Goal: Complete application form

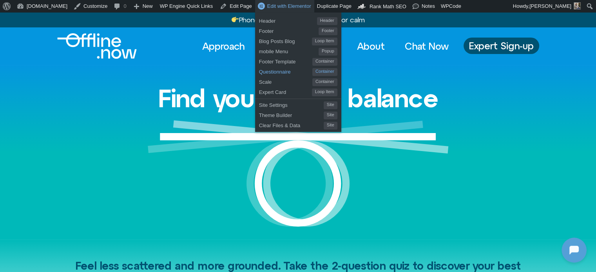
click at [259, 71] on span "Questionnaire" at bounding box center [285, 71] width 53 height 10
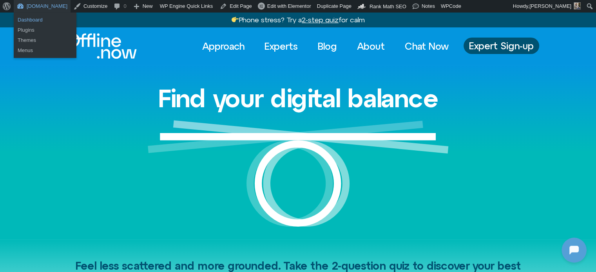
click at [29, 17] on link "Dashboard" at bounding box center [45, 20] width 63 height 10
click at [37, 17] on link "Dashboard" at bounding box center [45, 20] width 63 height 10
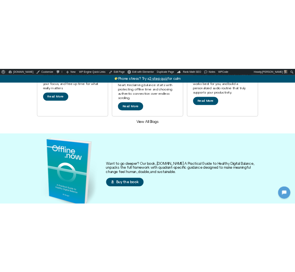
scroll to position [627, 0]
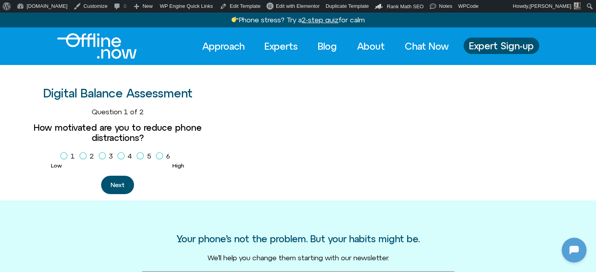
click at [96, 43] on img "Logo" at bounding box center [97, 45] width 80 height 25
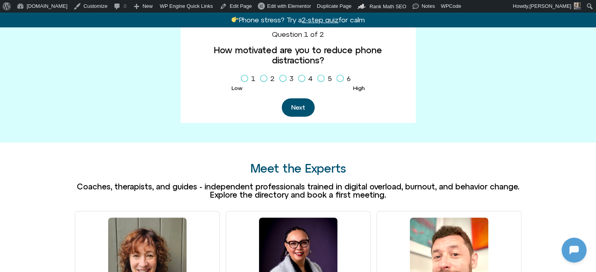
scroll to position [314, 0]
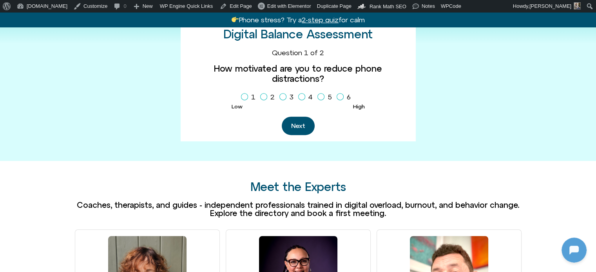
drag, startPoint x: 241, startPoint y: 100, endPoint x: 254, endPoint y: 112, distance: 17.5
click at [242, 99] on icon "Homepage Sign Up" at bounding box center [244, 97] width 5 height 4
click at [294, 134] on button "Next" at bounding box center [298, 126] width 33 height 18
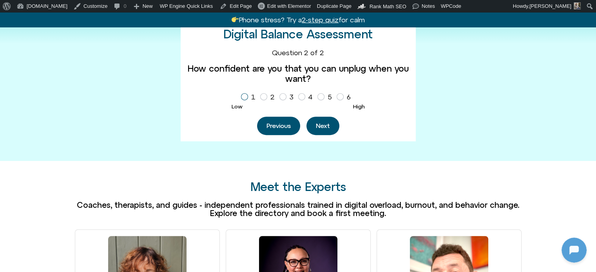
click at [243, 99] on icon "Homepage Sign Up" at bounding box center [244, 97] width 5 height 4
click at [325, 135] on button "Next" at bounding box center [323, 126] width 33 height 18
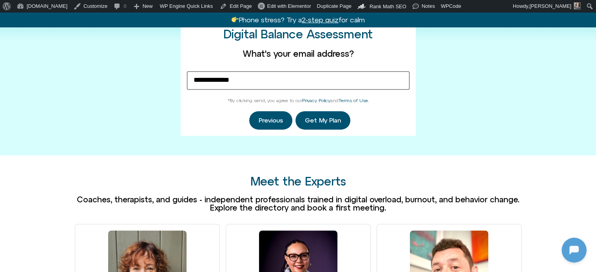
type input "**********"
click button "Get My Plan" at bounding box center [323, 120] width 55 height 18
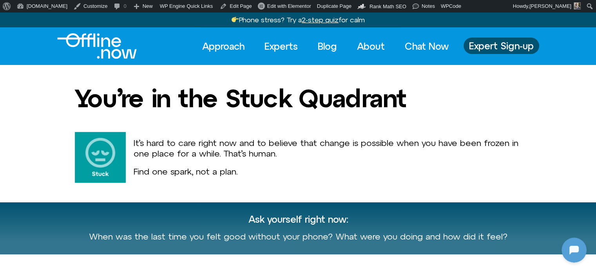
scroll to position [18, 0]
drag, startPoint x: 100, startPoint y: 48, endPoint x: 111, endPoint y: 58, distance: 14.5
click at [100, 48] on img "Logo" at bounding box center [97, 45] width 80 height 25
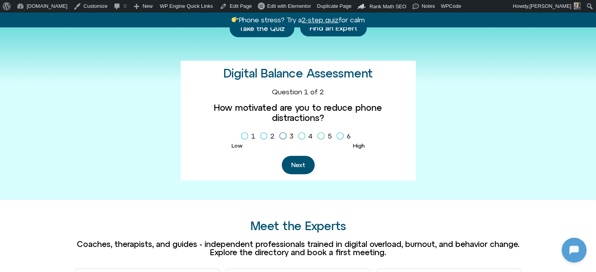
scroll to position [18, 0]
click at [304, 136] on icon "Homepage Sign Up" at bounding box center [301, 136] width 5 height 4
click at [303, 174] on button "Next" at bounding box center [298, 165] width 33 height 18
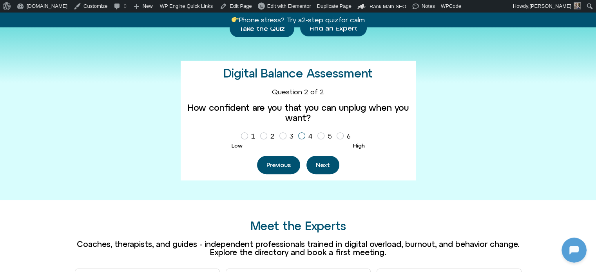
click at [304, 140] on span "Homepage Sign Up" at bounding box center [301, 136] width 7 height 7
click at [328, 174] on button "Next" at bounding box center [323, 165] width 33 height 18
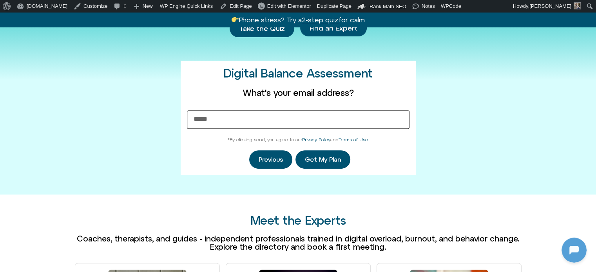
click at [247, 125] on input "What's your email address?" at bounding box center [298, 120] width 223 height 18
type input "**********"
click at [326, 169] on button "Get My Plan" at bounding box center [323, 160] width 55 height 18
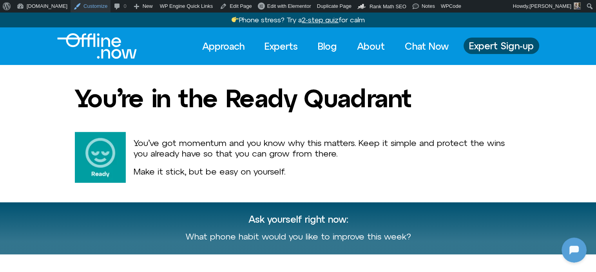
scroll to position [50, 0]
drag, startPoint x: 99, startPoint y: 46, endPoint x: 83, endPoint y: 17, distance: 33.4
click at [99, 46] on img "Logo" at bounding box center [97, 45] width 80 height 25
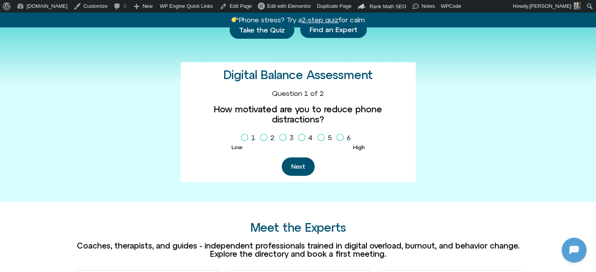
scroll to position [274, 0]
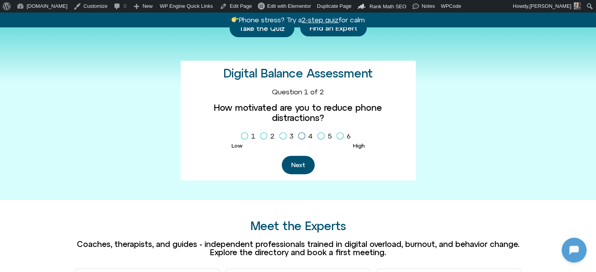
click at [301, 138] on icon "Homepage Sign Up" at bounding box center [301, 136] width 5 height 4
click at [300, 174] on button "Next" at bounding box center [298, 165] width 33 height 18
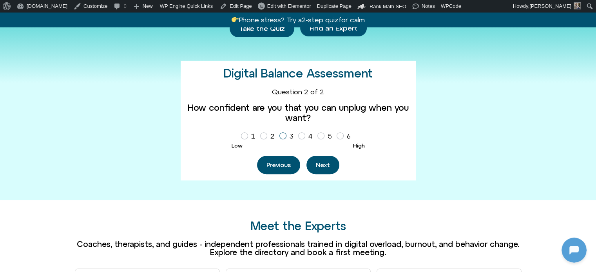
click at [280, 140] on span "Homepage Sign Up" at bounding box center [283, 136] width 7 height 7
click at [329, 174] on button "Next" at bounding box center [323, 165] width 33 height 18
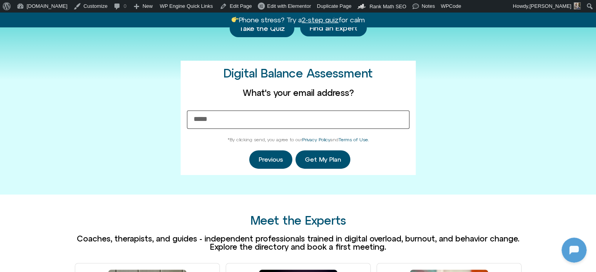
click at [289, 129] on input "What's your email address?" at bounding box center [298, 120] width 223 height 18
type input "**********"
click at [321, 163] on span "Get My Plan" at bounding box center [323, 159] width 36 height 7
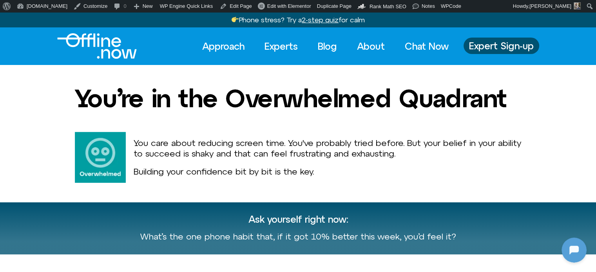
scroll to position [111, 0]
click at [113, 46] on img "Logo" at bounding box center [97, 45] width 80 height 25
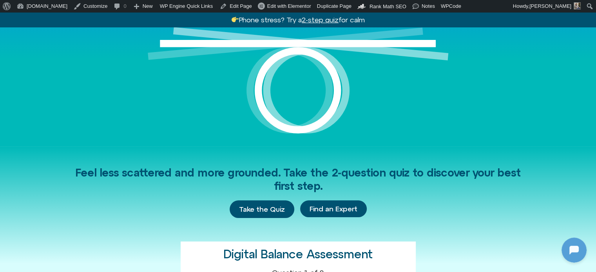
scroll to position [235, 0]
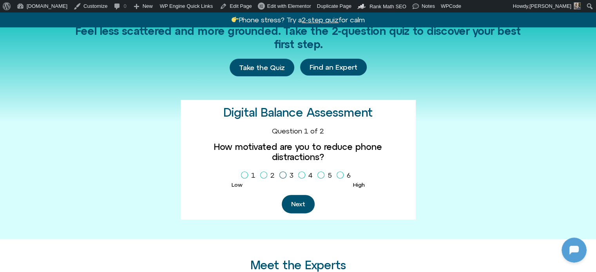
click at [283, 176] on icon "Homepage Sign Up" at bounding box center [283, 175] width 5 height 4
click at [307, 212] on button "Next" at bounding box center [298, 204] width 33 height 18
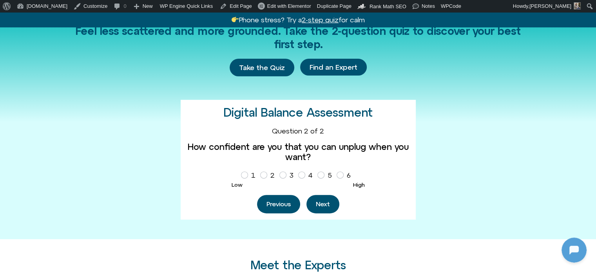
drag, startPoint x: 305, startPoint y: 189, endPoint x: 312, endPoint y: 214, distance: 25.3
click at [305, 179] on span "Homepage Sign Up" at bounding box center [301, 175] width 7 height 7
click at [322, 214] on button "Next" at bounding box center [323, 204] width 33 height 18
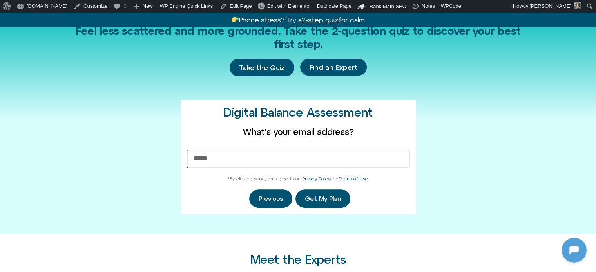
click at [246, 162] on input "What's your email address?" at bounding box center [298, 159] width 223 height 18
type input "**********"
click at [316, 203] on span "Get My Plan" at bounding box center [323, 199] width 36 height 7
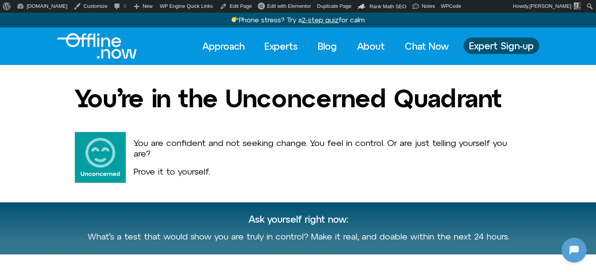
scroll to position [171, 0]
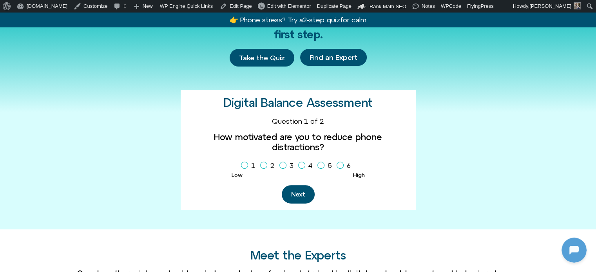
scroll to position [235, 0]
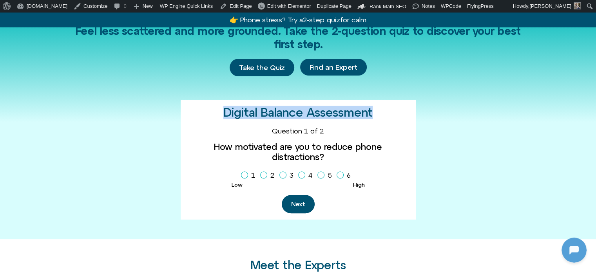
drag, startPoint x: 379, startPoint y: 111, endPoint x: 212, endPoint y: 111, distance: 167.8
click at [212, 111] on div "Digital Balance Assessment 1 2 3 Question 1 of 2 How motivated are you to reduc…" at bounding box center [298, 160] width 235 height 120
copy h2 "Digital Balance Assessment"
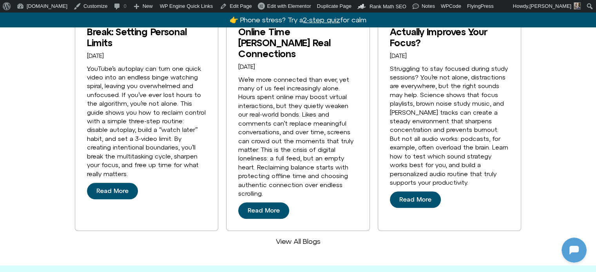
scroll to position [627, 0]
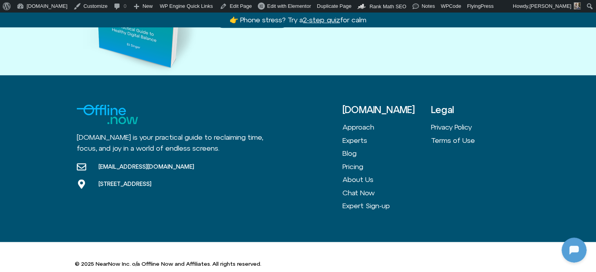
scroll to position [976, 0]
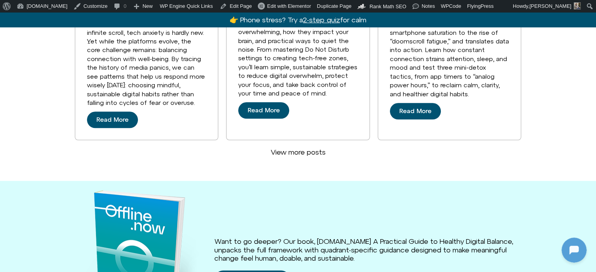
scroll to position [709, 0]
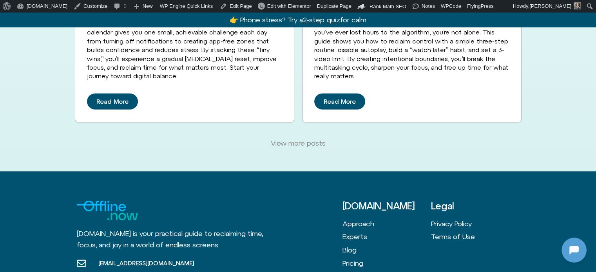
scroll to position [2117, 0]
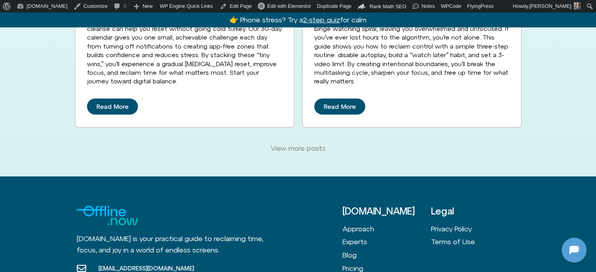
click at [298, 144] on span "View more posts" at bounding box center [298, 148] width 55 height 9
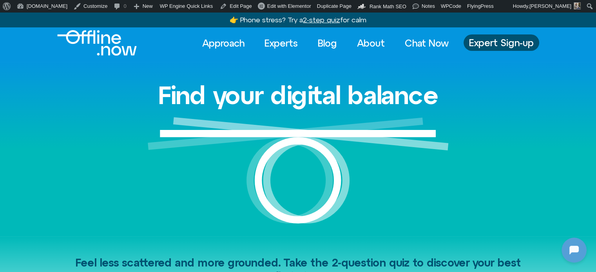
scroll to position [0, 0]
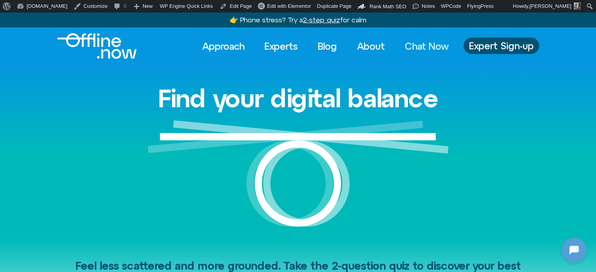
click at [428, 49] on link "Chat Now" at bounding box center [427, 46] width 58 height 17
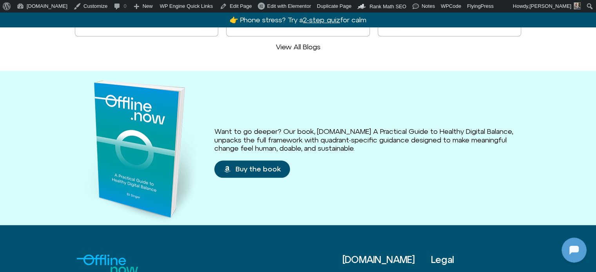
scroll to position [964, 0]
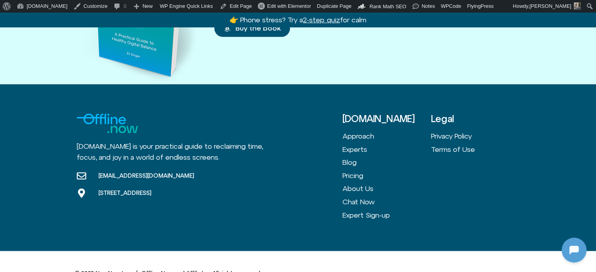
click at [393, 106] on div "Offline.now is your practical guide to reclaiming time, focus, and joy in a wor…" at bounding box center [298, 167] width 443 height 167
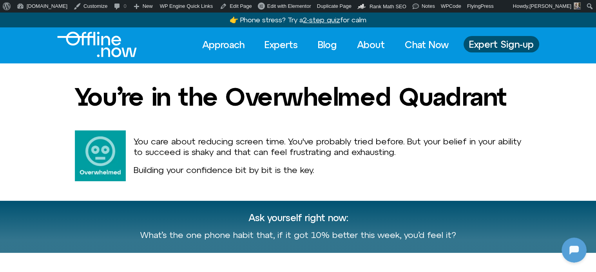
scroll to position [0, 0]
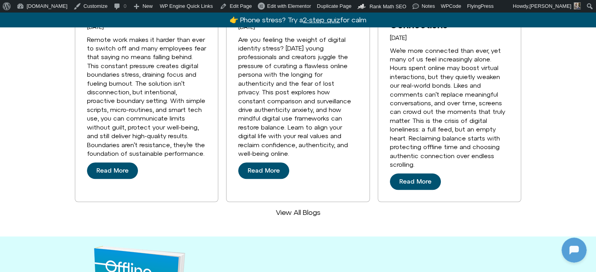
scroll to position [466, 0]
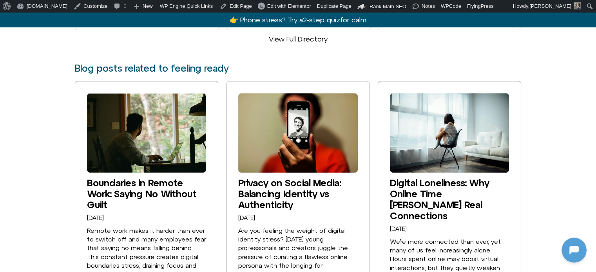
click at [318, 20] on u "2-step quiz" at bounding box center [321, 20] width 37 height 8
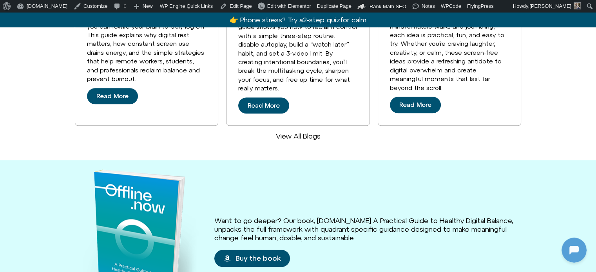
scroll to position [784, 0]
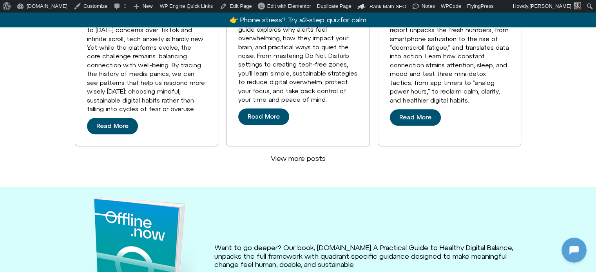
scroll to position [784, 0]
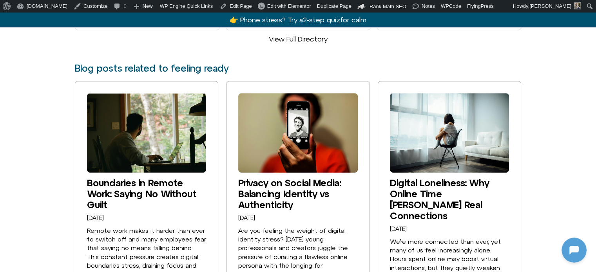
scroll to position [222, 0]
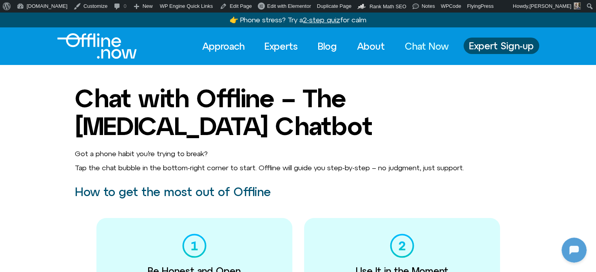
click at [120, 38] on img "Logo" at bounding box center [97, 45] width 80 height 25
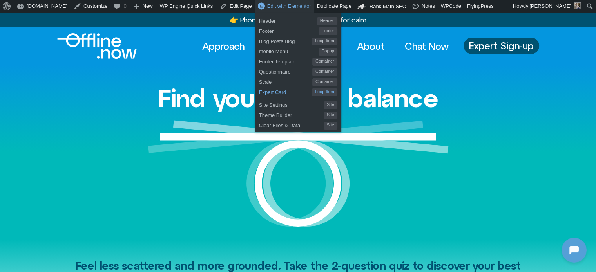
scroll to position [222, 0]
click at [259, 73] on span "Questionnaire" at bounding box center [285, 71] width 53 height 10
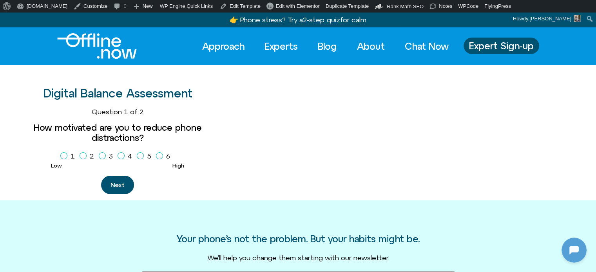
click at [120, 49] on img "Logo" at bounding box center [97, 45] width 80 height 25
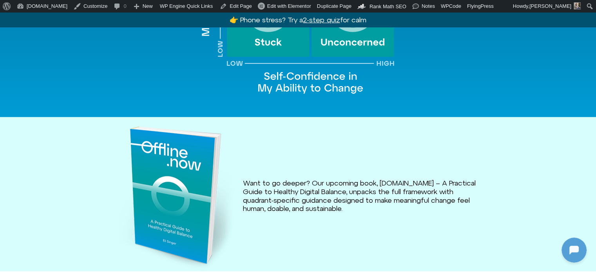
scroll to position [1007, 0]
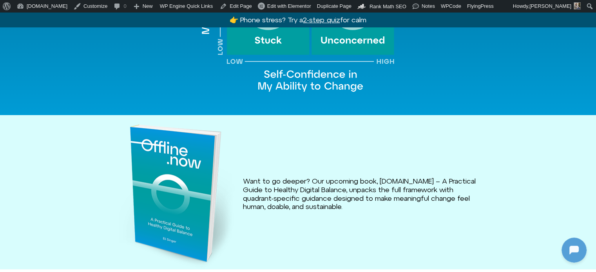
click at [182, 163] on img at bounding box center [176, 197] width 117 height 145
click at [293, 178] on span "Want to go deeper? Our upcoming book, [DOMAIN_NAME] – A Practical Guide to Heal…" at bounding box center [360, 194] width 235 height 34
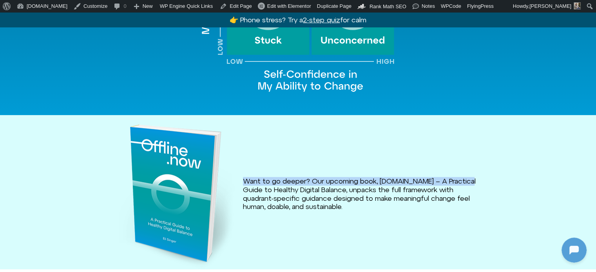
drag, startPoint x: 472, startPoint y: 171, endPoint x: 301, endPoint y: 186, distance: 171.2
click at [241, 180] on div "Want to go deeper? Our upcoming book, [DOMAIN_NAME] – A Practical Guide to Heal…" at bounding box center [298, 192] width 447 height 154
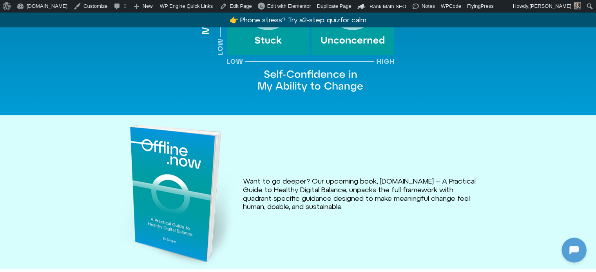
click at [315, 186] on span "Want to go deeper? Our upcoming book, [DOMAIN_NAME] – A Practical Guide to Heal…" at bounding box center [360, 194] width 235 height 34
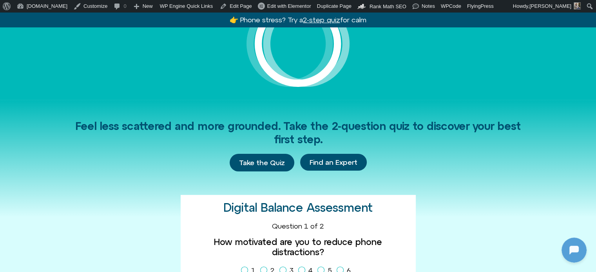
scroll to position [0, 0]
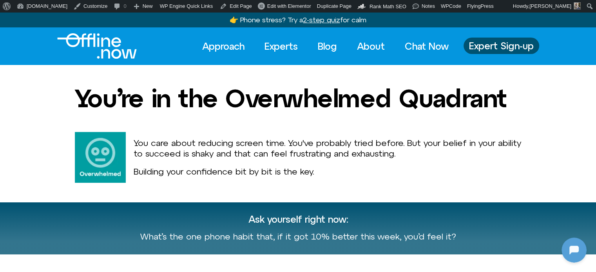
scroll to position [222, 0]
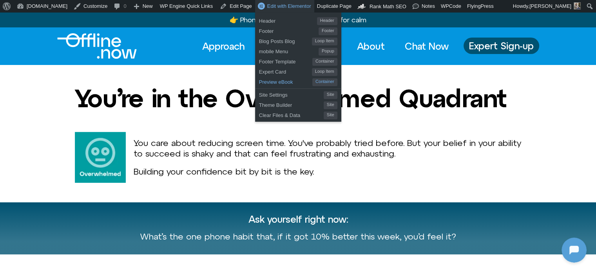
drag, startPoint x: 256, startPoint y: 81, endPoint x: 263, endPoint y: 83, distance: 7.2
click at [259, 81] on span "Preview eBook" at bounding box center [285, 81] width 53 height 10
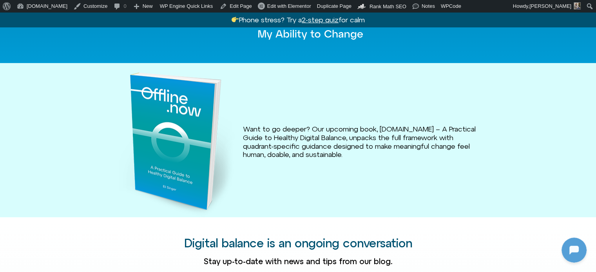
scroll to position [1058, 0]
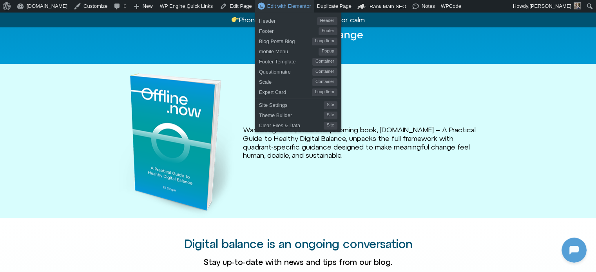
click at [271, 6] on span "Edit with Elementor" at bounding box center [289, 6] width 44 height 6
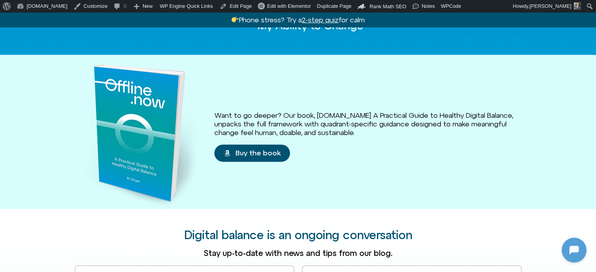
scroll to position [1058, 0]
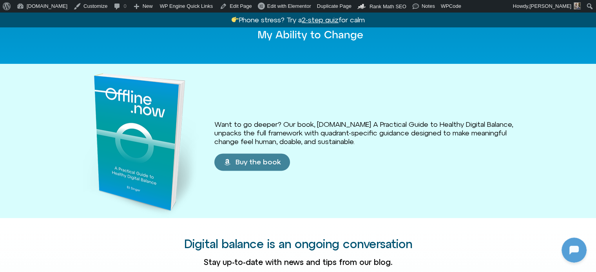
click at [254, 158] on span "Buy the book" at bounding box center [258, 162] width 45 height 8
click at [267, 178] on div "Want to go deeper? Our book, Offline.now A Practical Guide to Healthy Digital B…" at bounding box center [298, 141] width 447 height 154
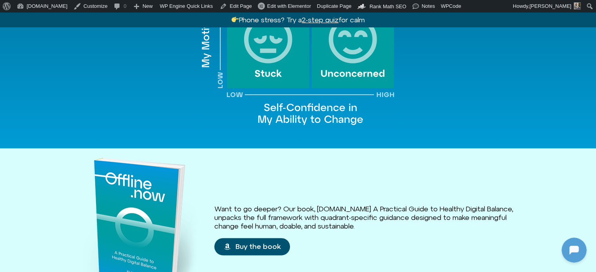
scroll to position [862, 0]
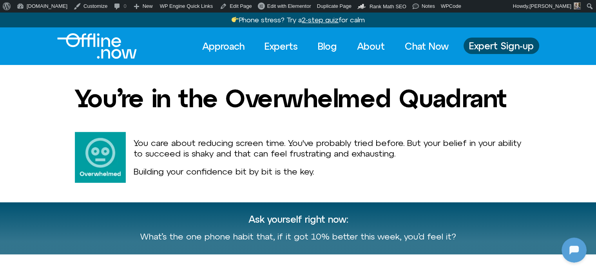
scroll to position [222, 0]
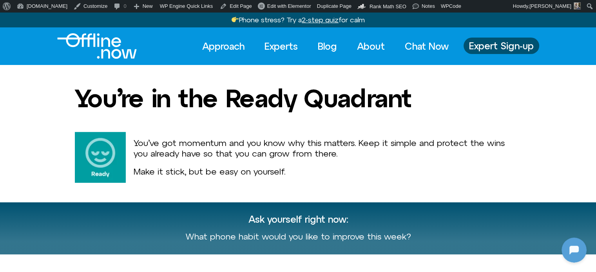
scroll to position [222, 0]
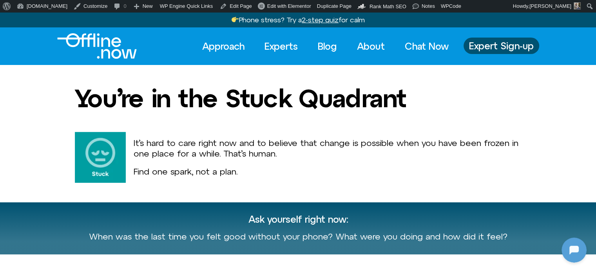
scroll to position [222, 0]
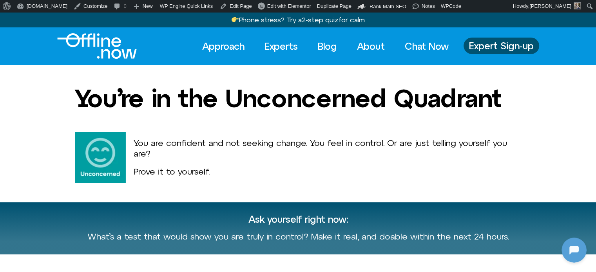
scroll to position [222, 0]
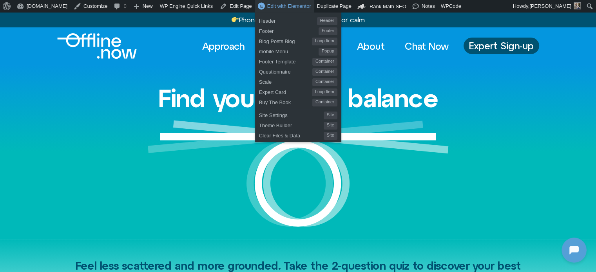
scroll to position [222, 0]
click at [269, 10] on link "Edit with Elementor" at bounding box center [284, 6] width 59 height 13
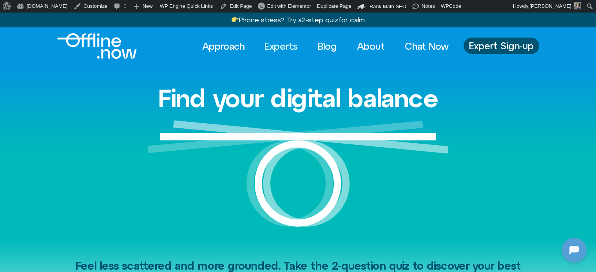
drag, startPoint x: 284, startPoint y: 45, endPoint x: 287, endPoint y: 52, distance: 7.2
click at [285, 45] on link "Experts" at bounding box center [281, 46] width 47 height 17
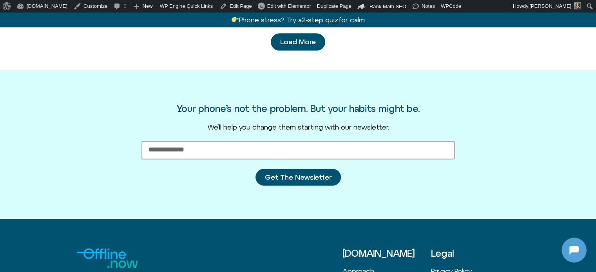
scroll to position [996, 0]
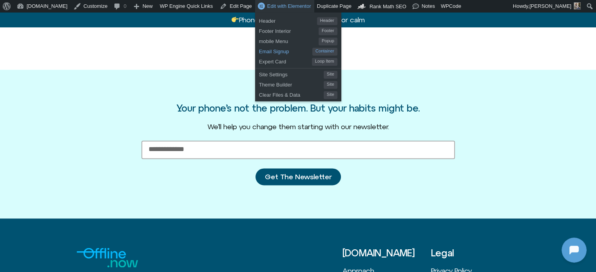
click at [259, 51] on span "Email Signup" at bounding box center [285, 50] width 53 height 10
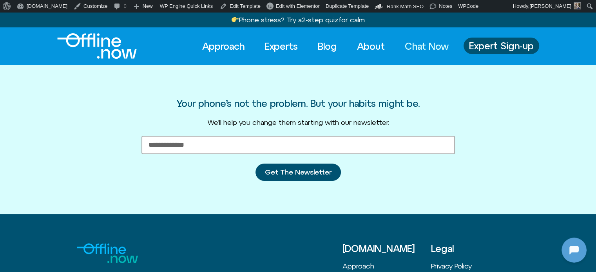
click at [416, 48] on link "Chat Now" at bounding box center [427, 46] width 58 height 17
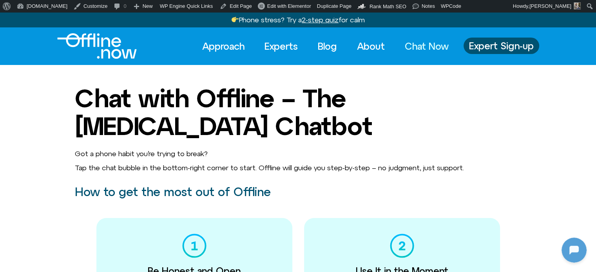
scroll to position [222, 0]
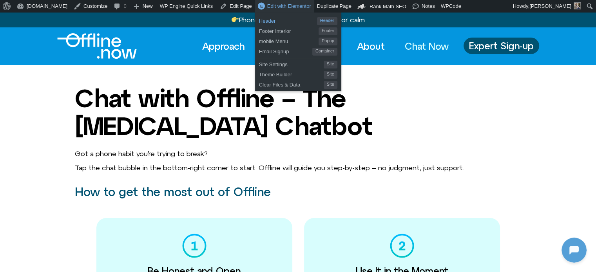
click at [259, 20] on span "Header" at bounding box center [288, 20] width 58 height 10
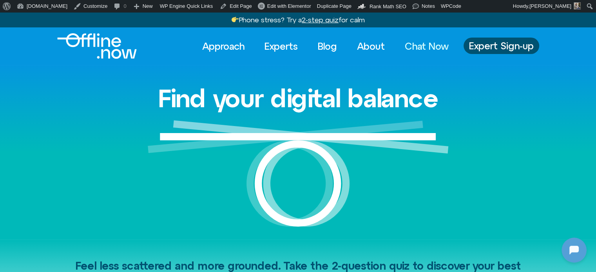
click at [427, 40] on link "Chat Now" at bounding box center [427, 46] width 58 height 17
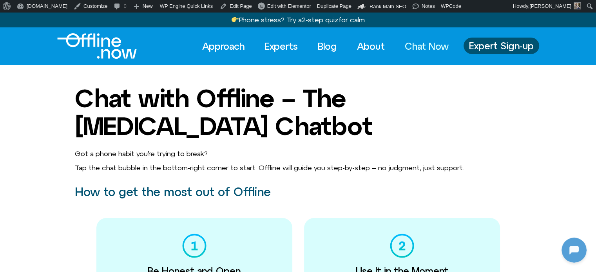
scroll to position [222, 0]
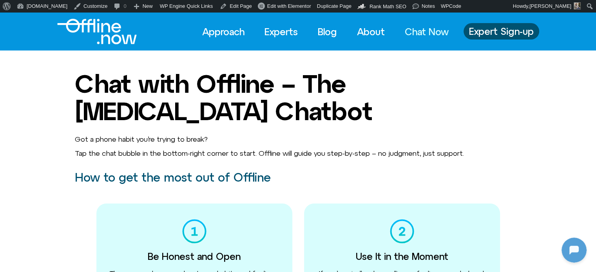
scroll to position [222, 0]
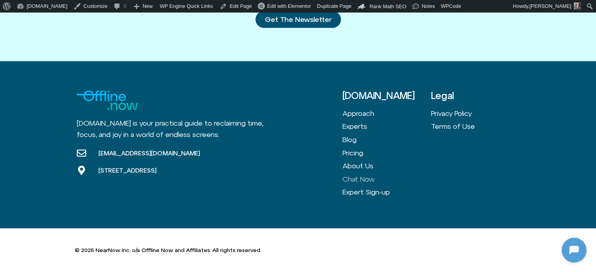
scroll to position [866, 0]
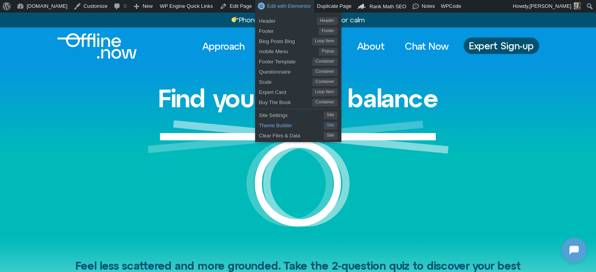
click at [259, 127] on span "Theme Builder" at bounding box center [291, 125] width 65 height 10
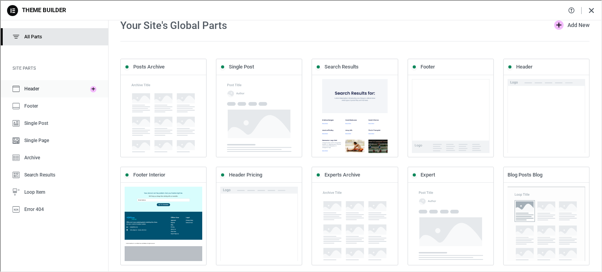
click at [36, 90] on span "Header" at bounding box center [31, 87] width 15 height 5
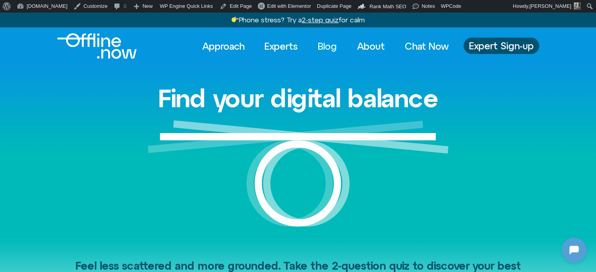
click at [319, 43] on link "Blog" at bounding box center [327, 46] width 33 height 17
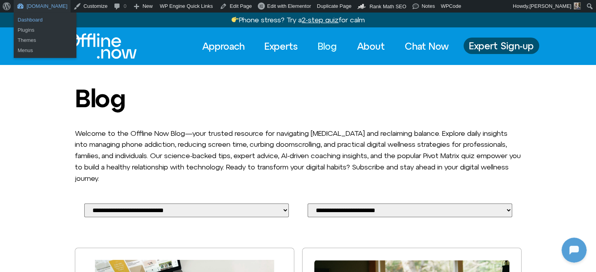
click at [27, 18] on link "Dashboard" at bounding box center [45, 20] width 63 height 10
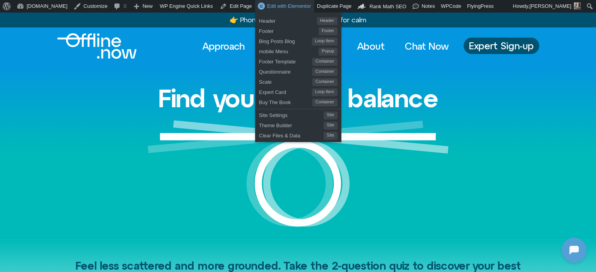
scroll to position [222, 0]
click at [261, 104] on span "Buy The Book" at bounding box center [285, 101] width 53 height 10
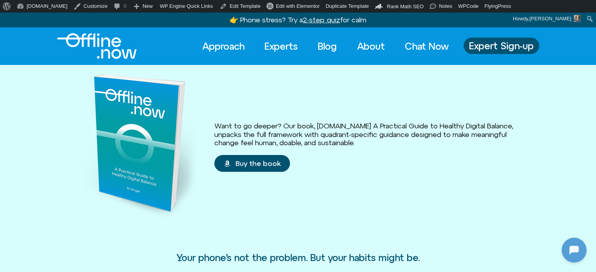
scroll to position [222, 0]
click at [108, 47] on img "Logo" at bounding box center [97, 45] width 80 height 25
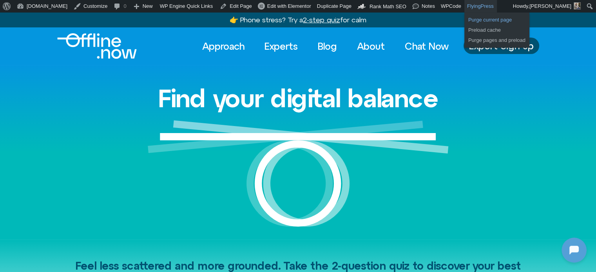
scroll to position [222, 0]
click at [465, 16] on link "Purge current page" at bounding box center [497, 20] width 65 height 10
click at [465, 30] on link "Preload cache" at bounding box center [497, 30] width 65 height 10
click at [465, 39] on link "Purge pages and preload" at bounding box center [497, 40] width 65 height 10
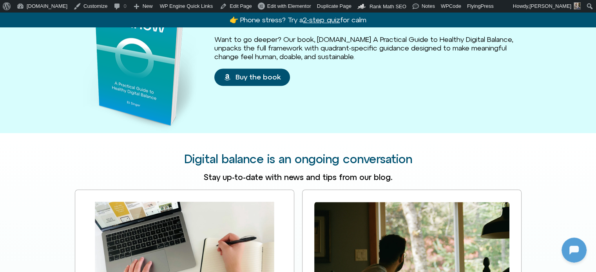
scroll to position [1098, 0]
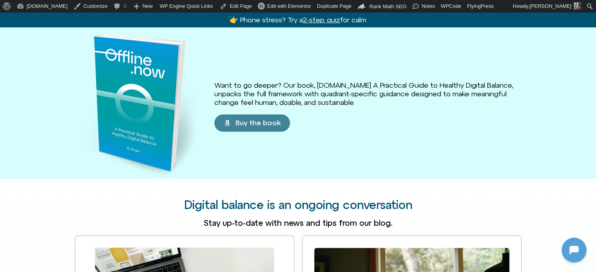
click at [261, 119] on span "Buy the book" at bounding box center [258, 123] width 45 height 8
click at [245, 119] on link "Buy the book" at bounding box center [252, 122] width 76 height 17
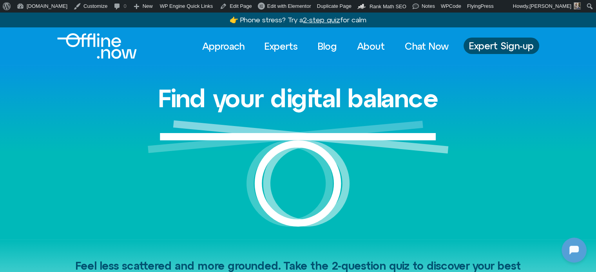
scroll to position [274, 0]
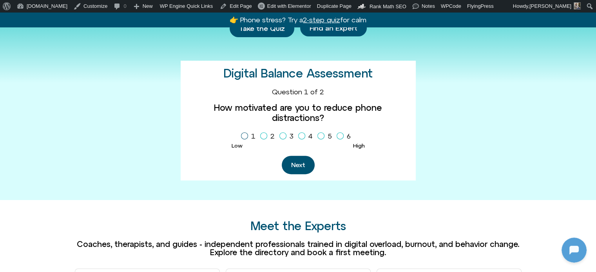
click at [248, 130] on label "1" at bounding box center [250, 136] width 18 height 13
click at [299, 156] on button "Next" at bounding box center [298, 165] width 33 height 18
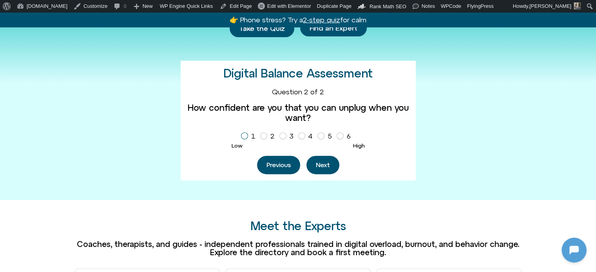
click at [244, 136] on icon "Homepage Sign Up" at bounding box center [244, 136] width 5 height 4
click at [306, 161] on div "Previous Next" at bounding box center [298, 165] width 223 height 18
click at [320, 161] on button "Next" at bounding box center [323, 165] width 33 height 18
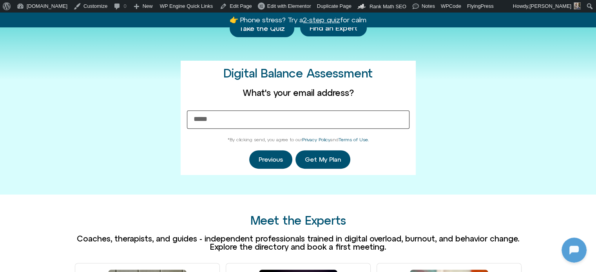
click at [270, 120] on input "What's your email address?" at bounding box center [298, 120] width 223 height 18
type input "**********"
click at [320, 160] on span "Get My Plan" at bounding box center [323, 159] width 36 height 7
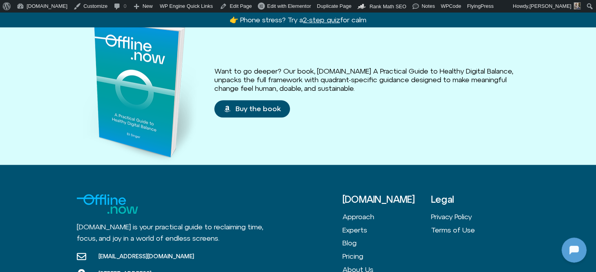
scroll to position [862, 0]
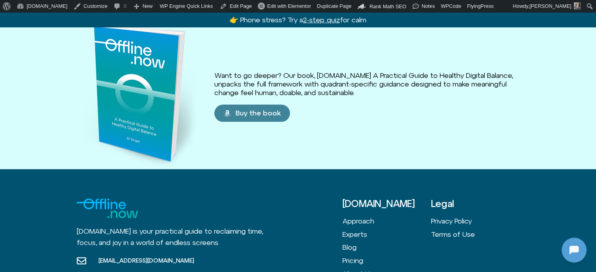
click at [247, 114] on span "Buy the book" at bounding box center [258, 113] width 45 height 8
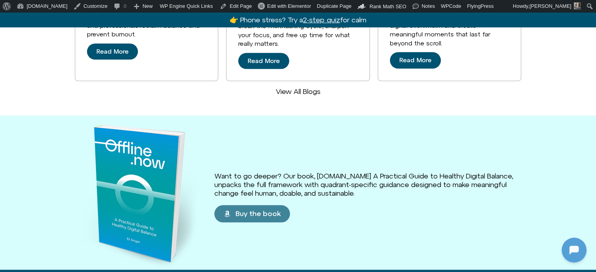
scroll to position [823, 0]
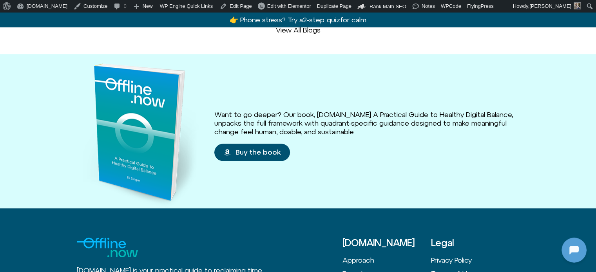
click at [372, 144] on div "Buy the book" at bounding box center [367, 152] width 307 height 17
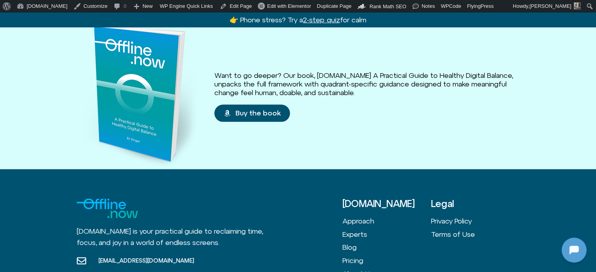
scroll to position [706, 0]
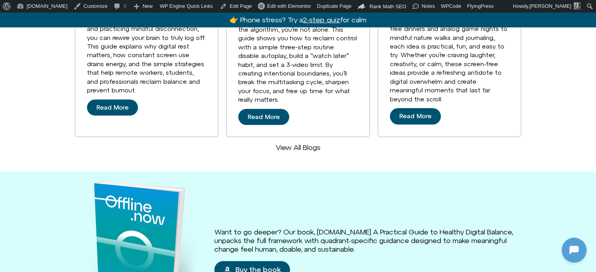
click at [288, 147] on link "View All Blogs" at bounding box center [298, 147] width 45 height 8
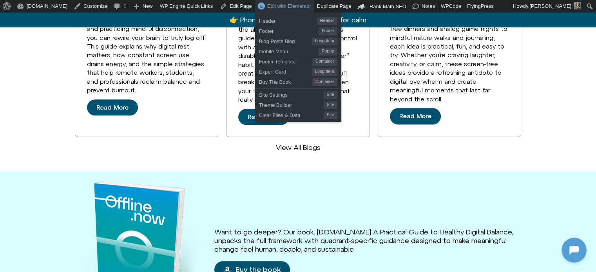
click at [274, 5] on span "Edit with Elementor" at bounding box center [289, 6] width 44 height 6
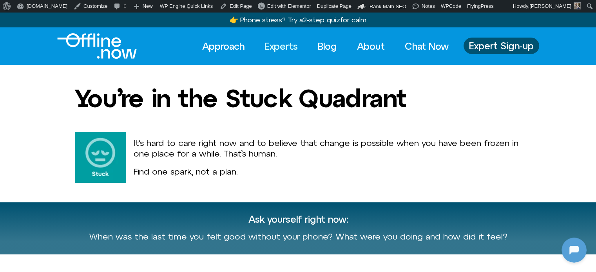
scroll to position [324, 0]
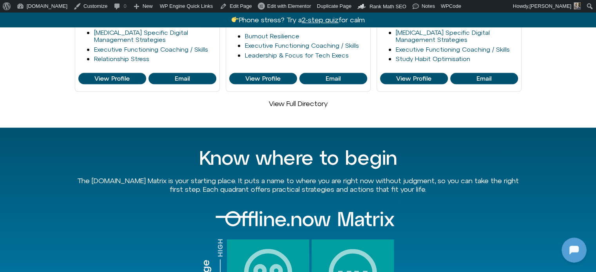
scroll to position [654, 0]
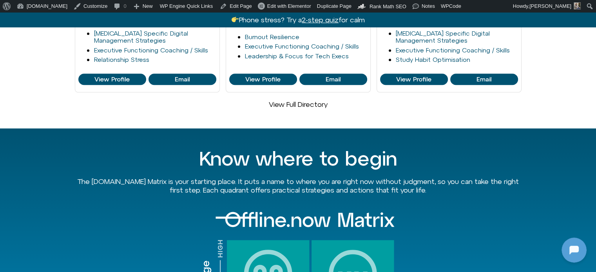
click at [299, 100] on link "View Full Directory" at bounding box center [298, 104] width 59 height 8
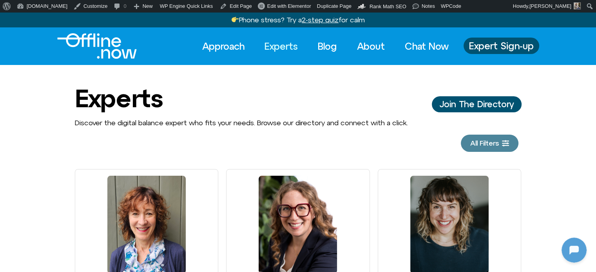
click at [495, 142] on span "All Filters" at bounding box center [484, 144] width 29 height 8
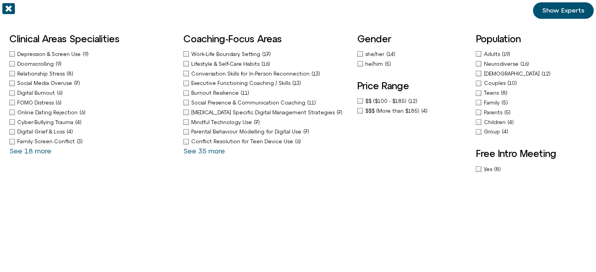
scroll to position [324, 0]
click at [6, 10] on icon "Off-Canvas" at bounding box center [8, 8] width 13 height 13
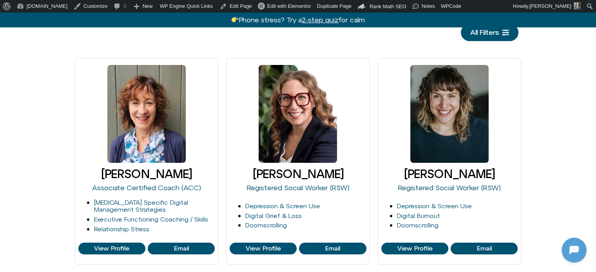
scroll to position [0, 0]
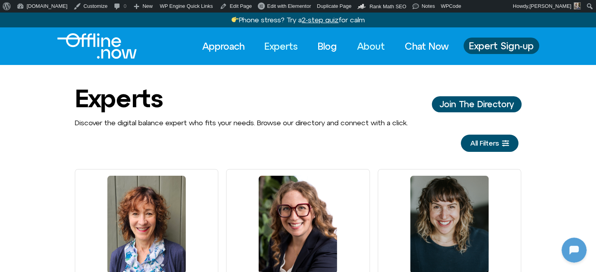
click at [361, 45] on link "About" at bounding box center [371, 46] width 42 height 17
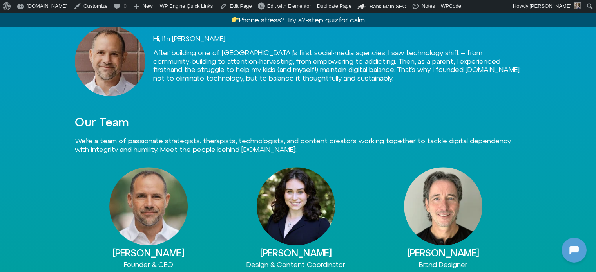
scroll to position [510, 0]
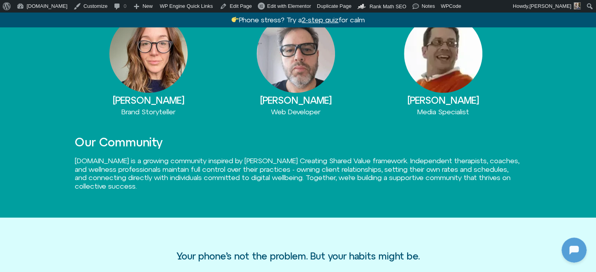
click at [385, 122] on div "Alex Furrer Brand Storyteller Robert Henry Web Developer David Lonergan Media S…" at bounding box center [298, 111] width 447 height 213
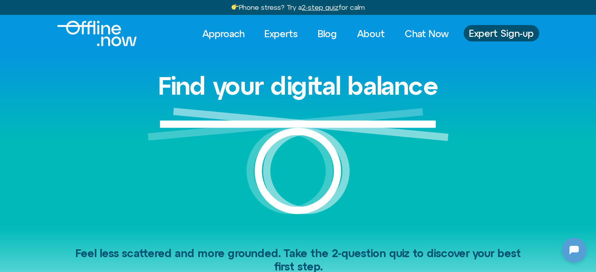
scroll to position [375, 0]
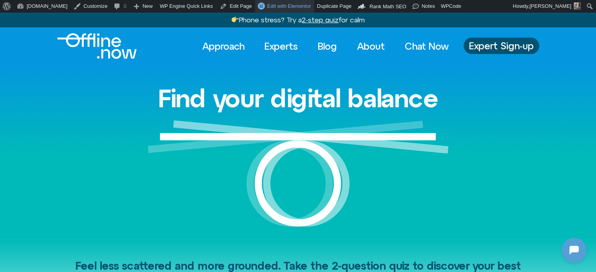
scroll to position [375, 0]
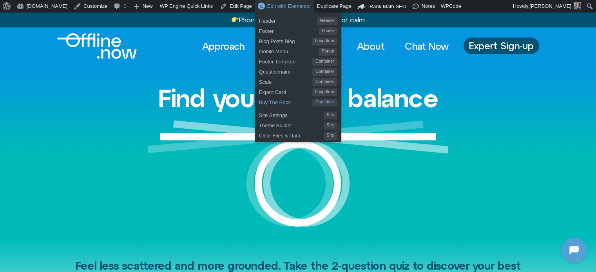
click at [265, 103] on span "Buy The Book" at bounding box center [285, 101] width 53 height 10
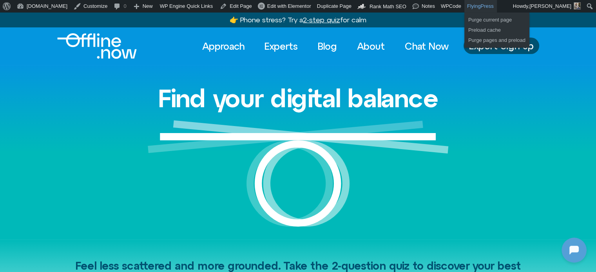
scroll to position [375, 0]
click at [465, 19] on link "Purge current page" at bounding box center [497, 20] width 65 height 10
click at [465, 28] on link "Preload cache" at bounding box center [497, 30] width 65 height 10
click at [465, 43] on link "Purge pages and preload" at bounding box center [497, 40] width 65 height 10
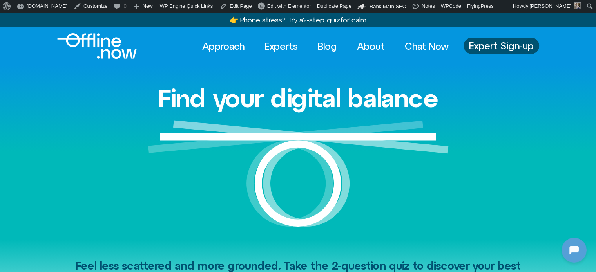
click at [96, 51] on img "Logo" at bounding box center [97, 45] width 80 height 25
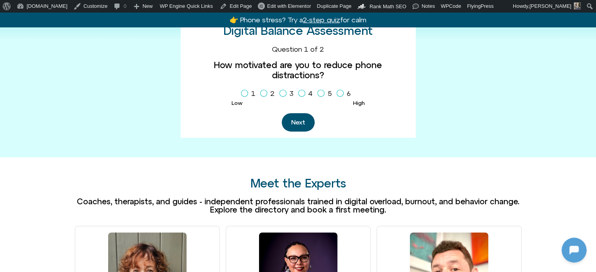
scroll to position [314, 0]
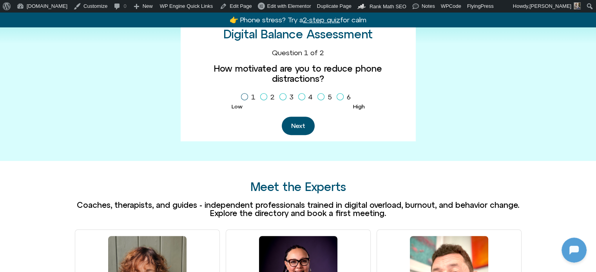
click at [246, 91] on label "1" at bounding box center [250, 97] width 18 height 13
click at [298, 117] on button "Next" at bounding box center [298, 126] width 33 height 18
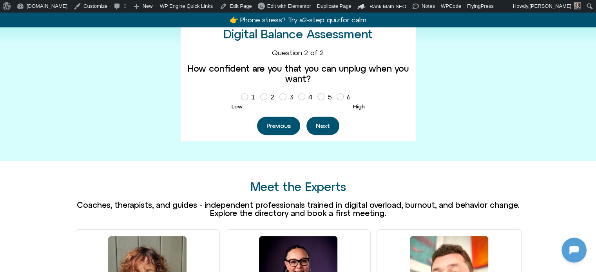
click at [240, 97] on div "How confident are you that you can unplug when you want? 1 2 3 4 5 6" at bounding box center [298, 84] width 223 height 40
click at [247, 94] on span "Homepage Sign Up" at bounding box center [244, 96] width 7 height 7
click at [317, 119] on button "Next" at bounding box center [323, 126] width 33 height 18
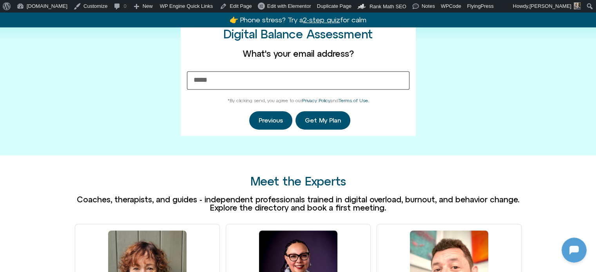
click at [252, 79] on input "What's your email address?" at bounding box center [298, 80] width 223 height 18
type input "**********"
click at [327, 118] on span "Get My Plan" at bounding box center [323, 120] width 36 height 7
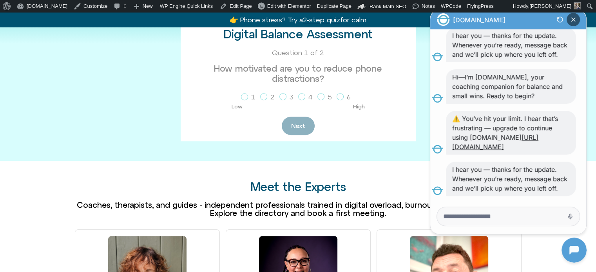
drag, startPoint x: 571, startPoint y: 23, endPoint x: 983, endPoint y: 60, distance: 413.7
click at [571, 23] on icon "Close Chatbot Button" at bounding box center [573, 19] width 13 height 13
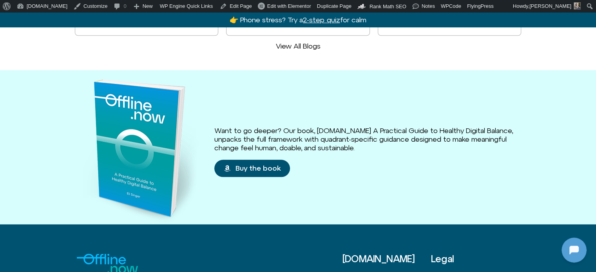
scroll to position [812, 0]
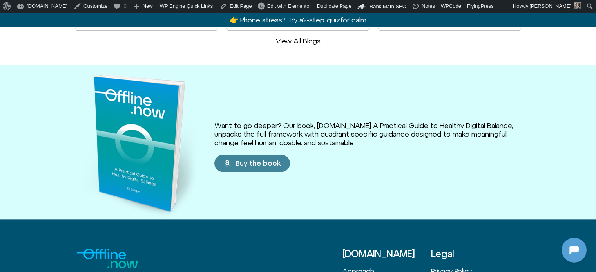
click at [250, 163] on span "Buy the book" at bounding box center [258, 164] width 45 height 8
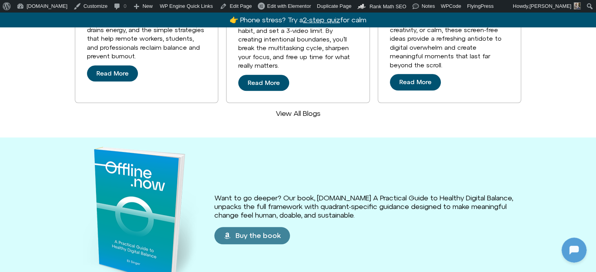
scroll to position [734, 0]
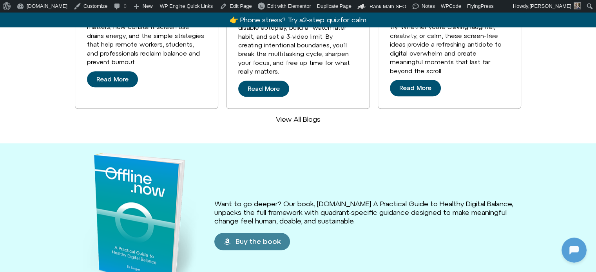
click at [255, 244] on span "Buy the book" at bounding box center [258, 242] width 45 height 8
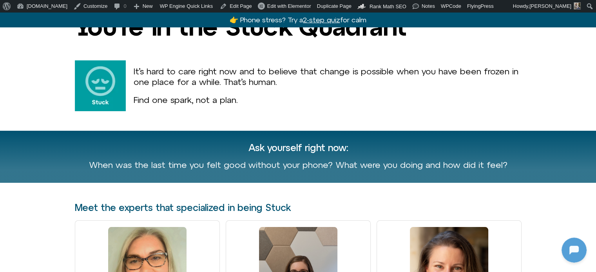
scroll to position [0, 0]
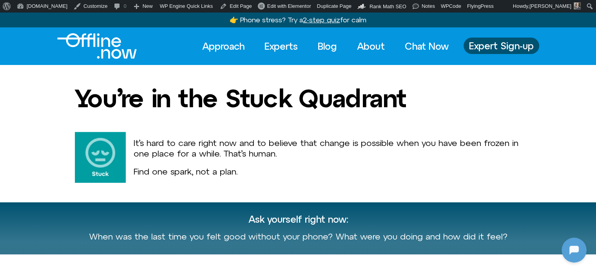
click at [111, 47] on img "Logo" at bounding box center [97, 45] width 80 height 25
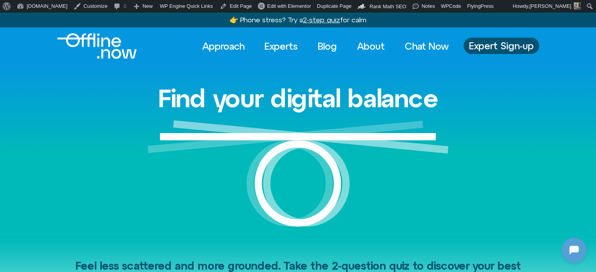
scroll to position [477, 0]
click at [280, 45] on link "Experts" at bounding box center [281, 46] width 47 height 17
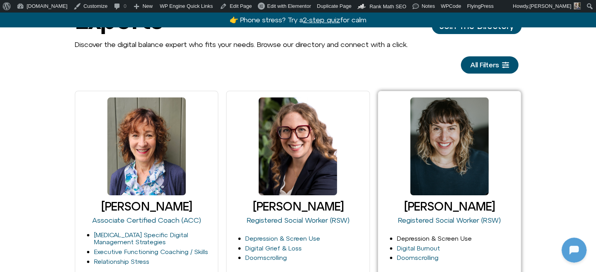
scroll to position [196, 0]
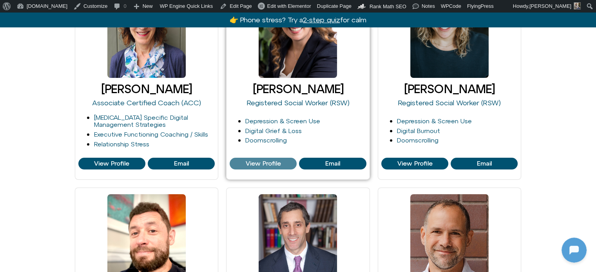
click at [265, 164] on span "View Profile" at bounding box center [263, 163] width 35 height 7
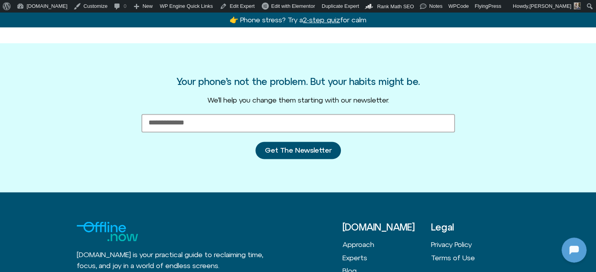
scroll to position [1413, 0]
